Goal: Task Accomplishment & Management: Use online tool/utility

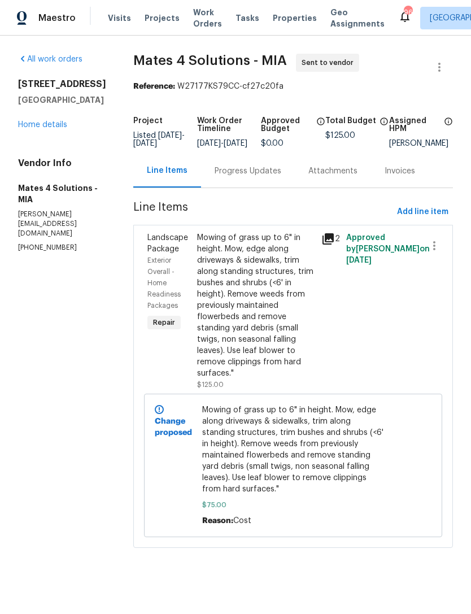
click at [156, 16] on span "Projects" at bounding box center [162, 17] width 35 height 11
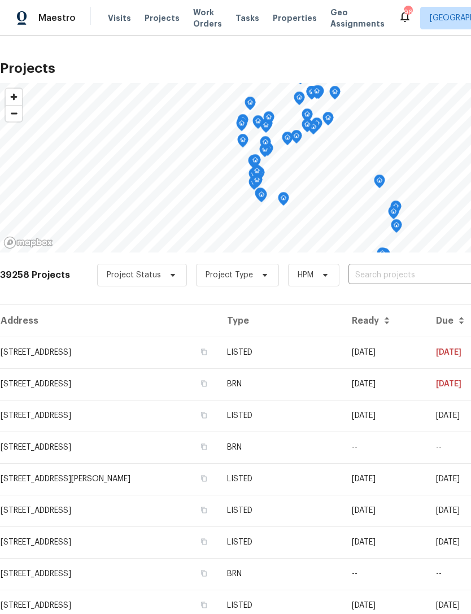
click at [403, 277] on input "text" at bounding box center [412, 276] width 129 height 18
type input "5013 n"
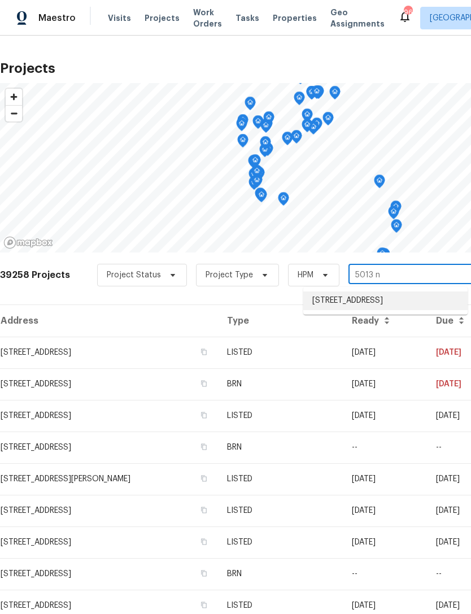
click at [368, 304] on li "[STREET_ADDRESS]" at bounding box center [385, 300] width 164 height 19
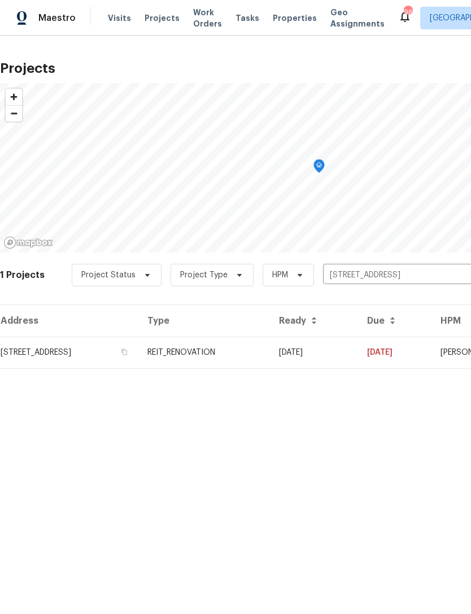
click at [270, 350] on td "REIT_RENOVATION" at bounding box center [204, 353] width 132 height 32
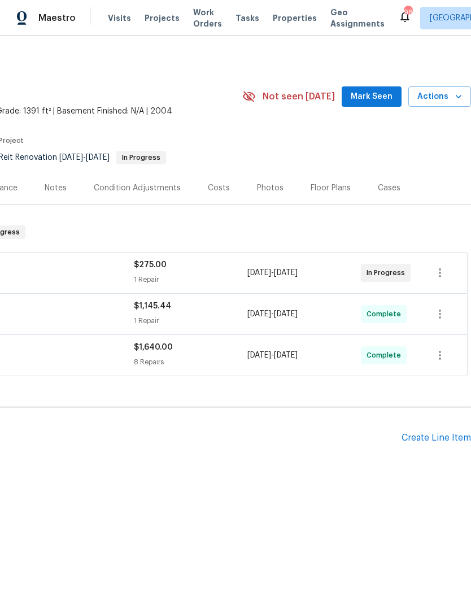
scroll to position [0, 167]
click at [212, 275] on div "1 Repair" at bounding box center [190, 279] width 113 height 11
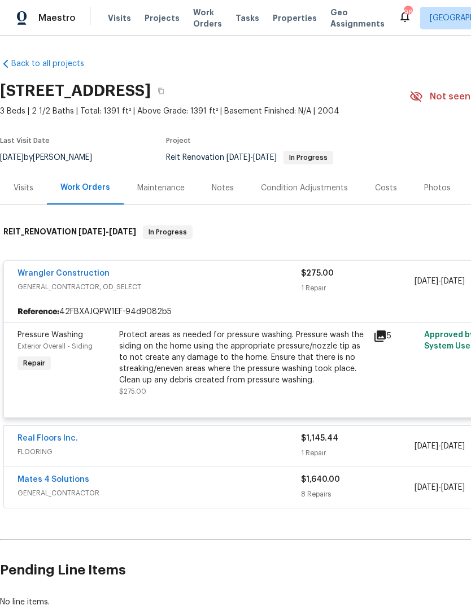
scroll to position [0, 0]
click at [238, 288] on span "GENERAL_CONTRACTOR, OD_SELECT" at bounding box center [159, 286] width 283 height 11
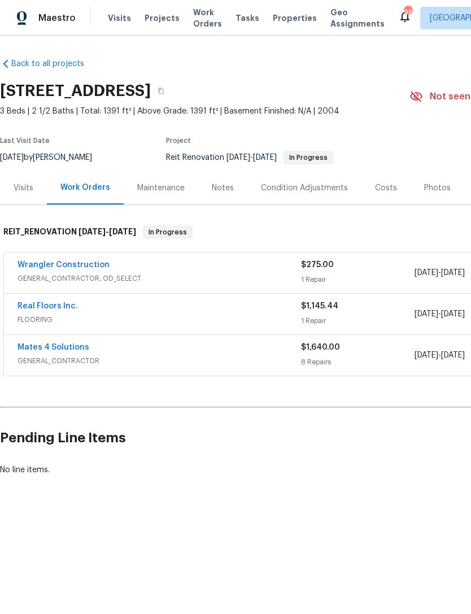
click at [239, 280] on span "GENERAL_CONTRACTOR, OD_SELECT" at bounding box center [159, 278] width 283 height 11
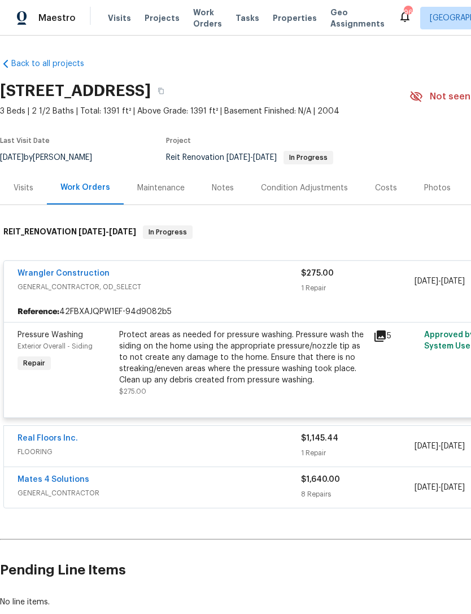
click at [248, 369] on div "Protect areas as needed for pressure washing. Pressure wash the siding on the h…" at bounding box center [242, 357] width 247 height 56
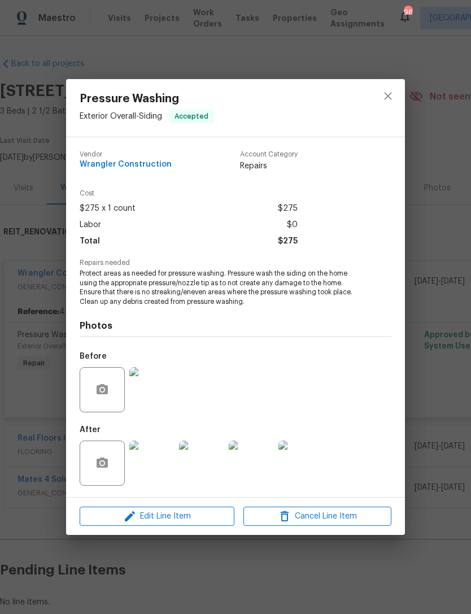
click at [159, 469] on img at bounding box center [151, 462] width 45 height 45
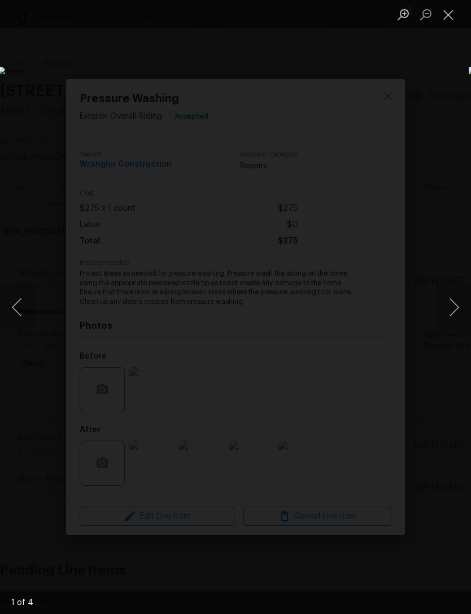
click at [446, 308] on button "Next image" at bounding box center [454, 307] width 34 height 45
click at [451, 308] on button "Next image" at bounding box center [454, 307] width 34 height 45
click at [449, 303] on button "Next image" at bounding box center [454, 307] width 34 height 45
click at [453, 305] on button "Next image" at bounding box center [454, 307] width 34 height 45
click at [446, 311] on button "Next image" at bounding box center [454, 307] width 34 height 45
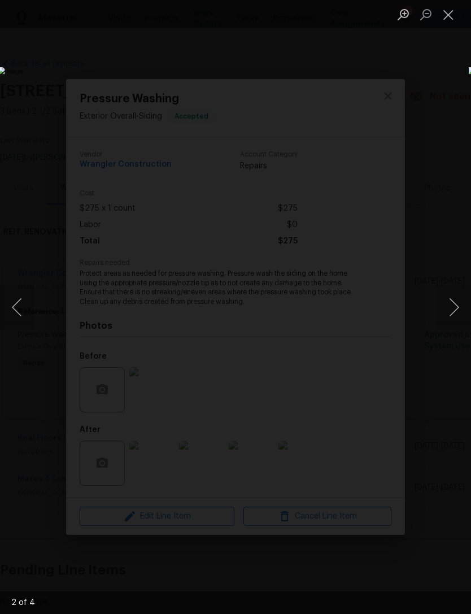
click at [444, 17] on button "Close lightbox" at bounding box center [448, 15] width 23 height 20
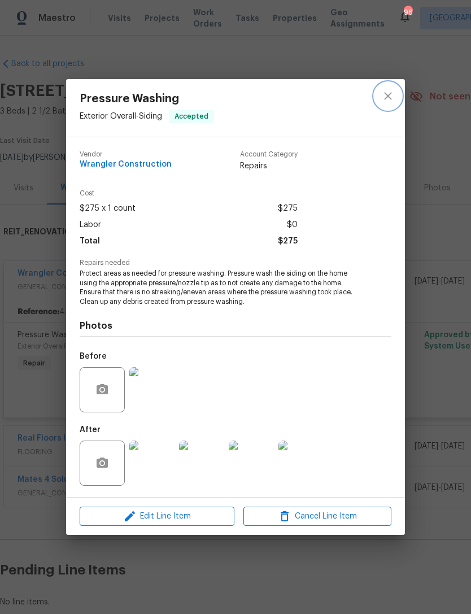
click at [392, 93] on icon "close" at bounding box center [388, 96] width 14 height 14
